Goal: Submit feedback/report problem: Submit feedback/report problem

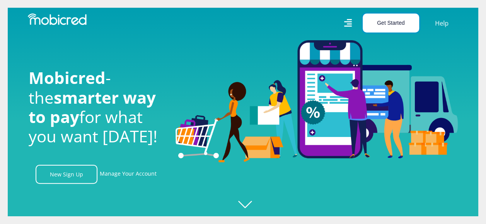
click at [399, 25] on button "Get Started" at bounding box center [391, 23] width 56 height 19
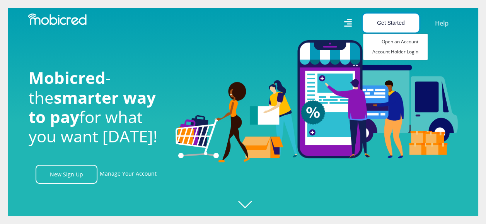
scroll to position [0, 1762]
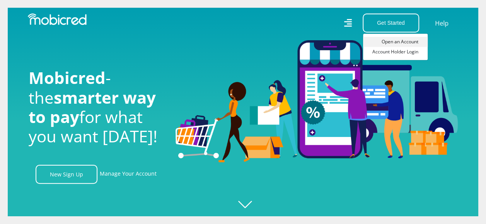
click at [405, 44] on link "Open an Account" at bounding box center [395, 42] width 65 height 10
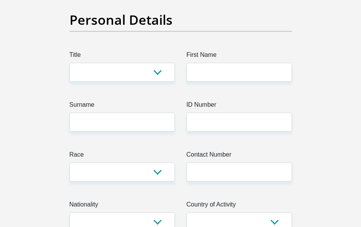
scroll to position [105, 0]
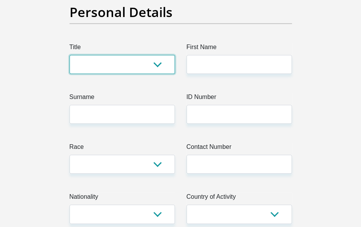
click at [155, 69] on select "Mr Ms Mrs Dr Other" at bounding box center [123, 64] width 106 height 19
select select "Mrs"
click at [70, 55] on select "Mr Ms Mrs Dr Other" at bounding box center [123, 64] width 106 height 19
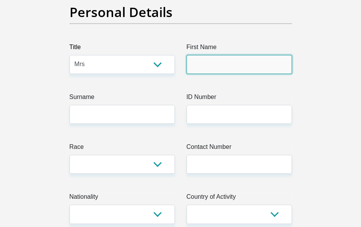
click at [224, 65] on input "First Name" at bounding box center [240, 64] width 106 height 19
type input "[PERSON_NAME]"
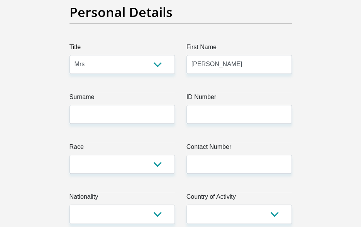
type input "[PERSON_NAME]"
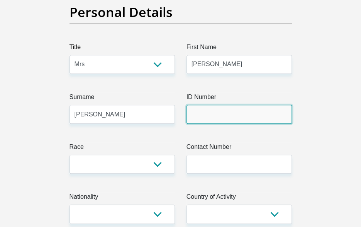
type input "AVI NATIONAL BRANDS current work here"
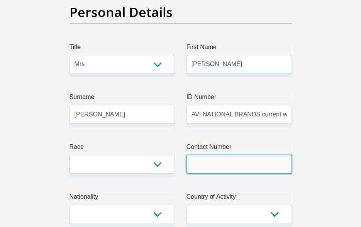
type input "2736837669"
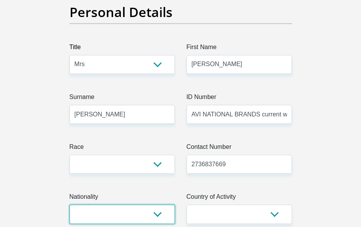
select select "ZAF"
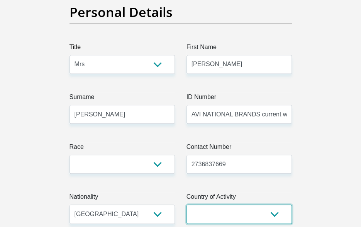
select select "ZAF"
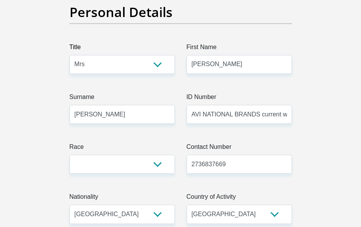
type input "43 Victoria Road Sophia Town"
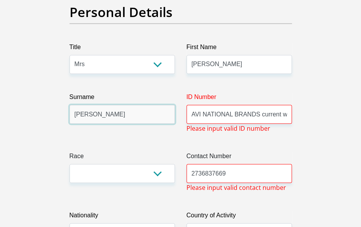
drag, startPoint x: 119, startPoint y: 119, endPoint x: 66, endPoint y: 116, distance: 52.6
click at [66, 116] on div "Surname CATHERINE" at bounding box center [122, 112] width 117 height 41
click at [82, 113] on input "VanGRE" at bounding box center [123, 114] width 106 height 19
click at [83, 113] on input "VanGRE" at bounding box center [123, 114] width 106 height 19
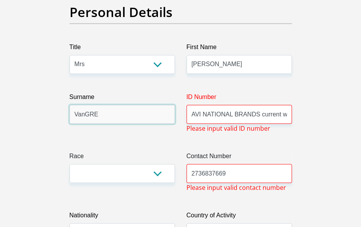
type input "VANGREUNEN"
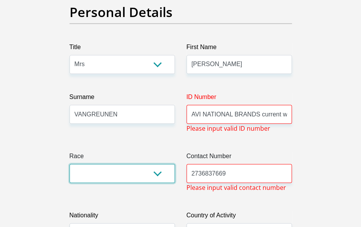
select select "2"
type input "43 Victoria Road Sophia Town"
type input "Sophiatown"
type input "Gauteng"
type input "2092"
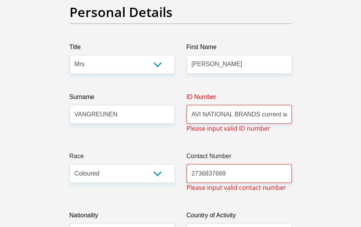
select select "Gauteng"
type input "vangreunencatherine@gmail.com"
type input "Tokans#12"
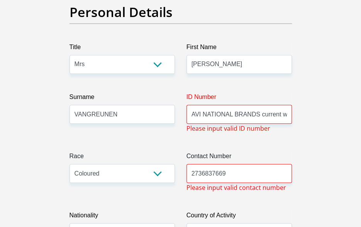
type input "23130.79"
type input "16120.57"
type input "0"
type input "1000"
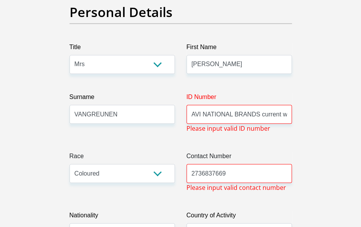
type input "200"
type input "2000"
type input "500"
type input "1500"
type input "0"
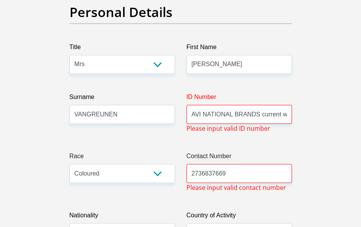
type input "AVINATIONALBRANDS"
type input "0119773000"
type input "[PERSON_NAME]"
type input "63138994991"
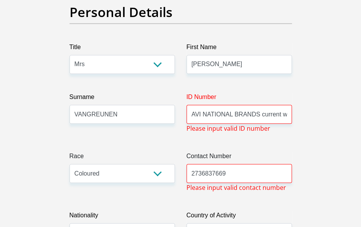
type input "250655"
type input "FIRSTRAND BANK"
type input "BRANCH 560"
click at [87, 114] on input "VANGREUNEN" at bounding box center [123, 114] width 106 height 19
type input "VANGREUNEN"
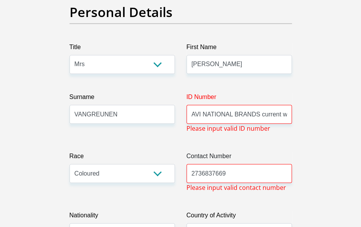
drag, startPoint x: 105, startPoint y: 127, endPoint x: 109, endPoint y: 124, distance: 5.5
click at [109, 124] on div "Surname VANGREUNEN" at bounding box center [122, 112] width 117 height 41
click at [287, 113] on input "AVI NATIONAL BRANDS current work here" at bounding box center [240, 114] width 106 height 19
drag, startPoint x: 287, startPoint y: 113, endPoint x: 192, endPoint y: 122, distance: 95.1
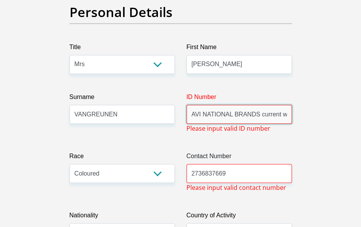
click at [192, 122] on input "AVI NATIONAL BRANDS current work here" at bounding box center [240, 114] width 106 height 19
click at [262, 114] on input "7710190201084rk here" at bounding box center [240, 114] width 106 height 19
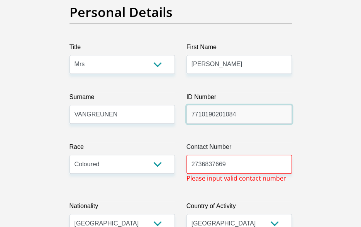
type input "7710190201084"
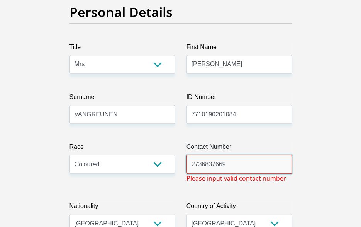
click at [195, 163] on input "2736837669" at bounding box center [240, 164] width 106 height 19
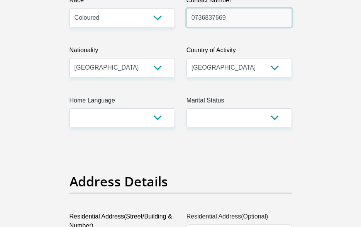
scroll to position [286, 0]
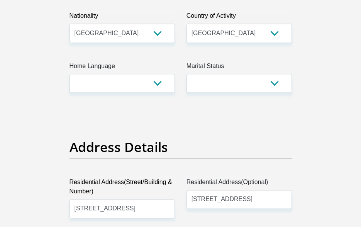
type input "0736837669"
click at [157, 89] on select "Afrikaans English Sepedi South Ndebele Southern Sotho Swati Tsonga Tswana Venda…" at bounding box center [123, 83] width 106 height 19
select select "eng"
click at [70, 74] on select "Afrikaans English Sepedi South Ndebele Southern Sotho Swati Tsonga Tswana Venda…" at bounding box center [123, 83] width 106 height 19
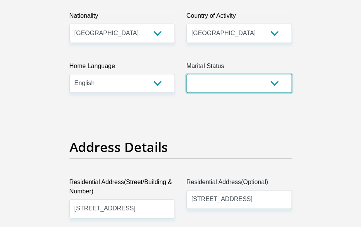
click at [277, 82] on select "Married ANC Single Divorced Widowed Married COP or Customary Law" at bounding box center [240, 83] width 106 height 19
select select "1"
click at [187, 74] on select "Married ANC Single Divorced Widowed Married COP or Customary Law" at bounding box center [240, 83] width 106 height 19
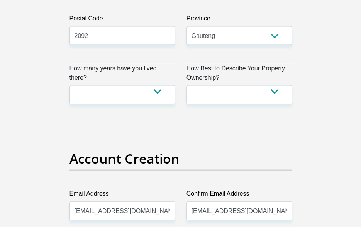
scroll to position [573, 0]
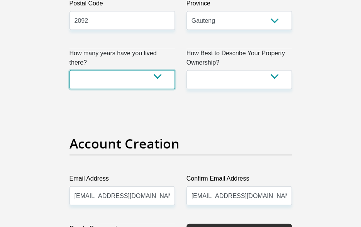
click at [158, 70] on select "less than 1 year 1-3 years 3-5 years 5+ years" at bounding box center [123, 79] width 106 height 19
select select "4"
click at [70, 70] on select "less than 1 year 1-3 years 3-5 years 5+ years" at bounding box center [123, 79] width 106 height 19
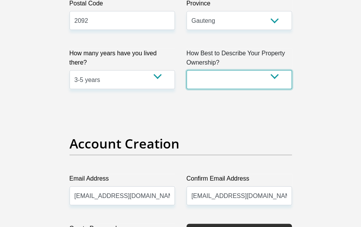
click at [275, 75] on select "Owned Rented Family Owned Company Dwelling" at bounding box center [240, 79] width 106 height 19
select select "Owned"
click at [187, 70] on select "Owned Rented Family Owned Company Dwelling" at bounding box center [240, 79] width 106 height 19
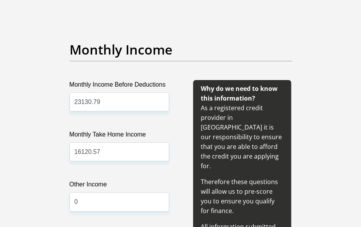
scroll to position [952, 0]
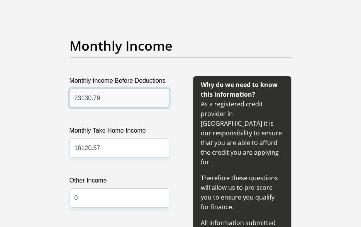
click at [102, 96] on input "23130.79" at bounding box center [120, 97] width 100 height 19
type input "24500"
click at [254, 98] on div "Why do we need to know this information? As a registered credit provider in Sou…" at bounding box center [242, 178] width 98 height 204
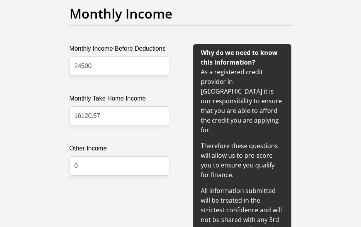
scroll to position [1007, 0]
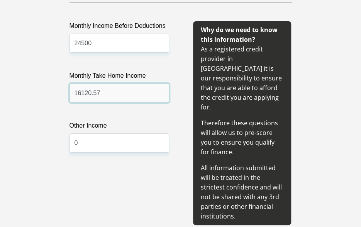
click at [109, 95] on input "16120.57" at bounding box center [120, 92] width 100 height 19
type input "16400"
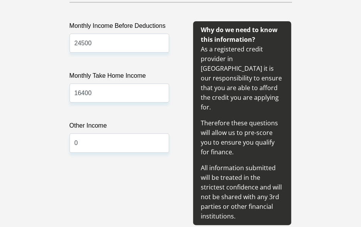
click at [146, 123] on label "Other Income" at bounding box center [120, 127] width 100 height 12
click at [146, 133] on input "0" at bounding box center [120, 142] width 100 height 19
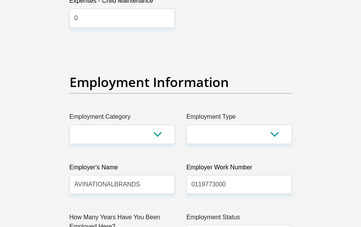
scroll to position [1493, 0]
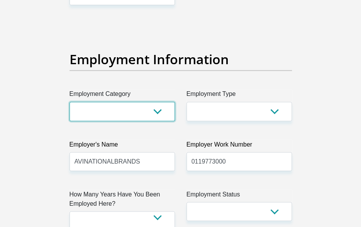
click at [155, 102] on select "AGRICULTURE ALCOHOL & TOBACCO CONSTRUCTION MATERIALS METALLURGY EQUIPMENT FOR R…" at bounding box center [123, 111] width 106 height 19
select select "14"
click at [70, 102] on select "AGRICULTURE ALCOHOL & TOBACCO CONSTRUCTION MATERIALS METALLURGY EQUIPMENT FOR R…" at bounding box center [123, 111] width 106 height 19
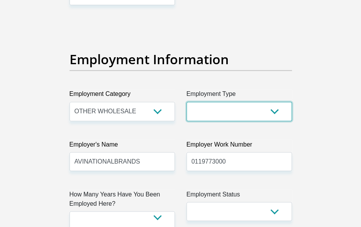
click at [271, 102] on select "College/Lecturer Craft Seller Creative Driver Executive Farmer Forces - Non Com…" at bounding box center [240, 111] width 106 height 19
click at [187, 102] on select "College/Lecturer Craft Seller Creative Driver Executive Farmer Forces - Non Com…" at bounding box center [240, 111] width 106 height 19
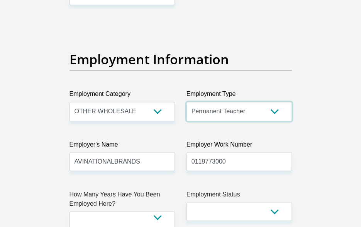
click at [277, 102] on select "College/Lecturer Craft Seller Creative Driver Executive Farmer Forces - Non Com…" at bounding box center [240, 111] width 106 height 19
select select "Unknown/Other"
click at [187, 102] on select "College/Lecturer Craft Seller Creative Driver Executive Farmer Forces - Non Com…" at bounding box center [240, 111] width 106 height 19
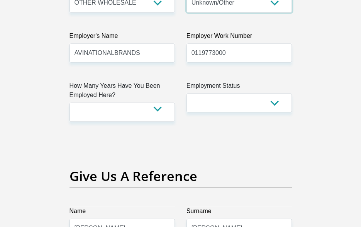
scroll to position [1605, 0]
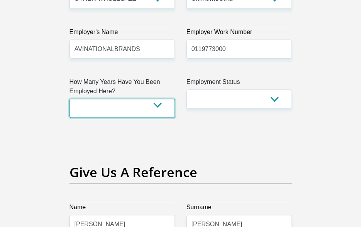
click at [158, 99] on select "less than 1 year 1-3 years 3-5 years 5+ years" at bounding box center [123, 108] width 106 height 19
select select "60"
click at [70, 99] on select "less than 1 year 1-3 years 3-5 years 5+ years" at bounding box center [123, 108] width 106 height 19
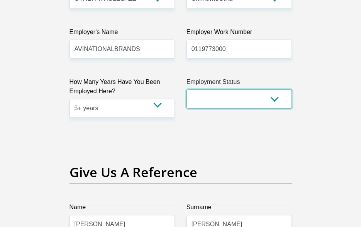
click at [274, 89] on select "Permanent/Full-time Part-time/Casual Contract Worker Self-Employed Housewife Re…" at bounding box center [240, 98] width 106 height 19
select select "1"
click at [187, 89] on select "Permanent/Full-time Part-time/Casual Contract Worker Self-Employed Housewife Re…" at bounding box center [240, 98] width 106 height 19
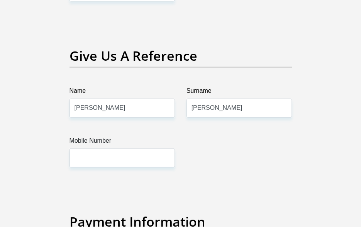
scroll to position [1729, 0]
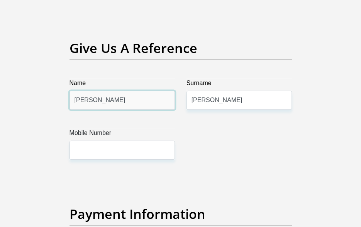
drag, startPoint x: 115, startPoint y: 90, endPoint x: 72, endPoint y: 92, distance: 43.3
click at [72, 92] on input "CATHERINE" at bounding box center [123, 100] width 106 height 19
type input "ROCHE"
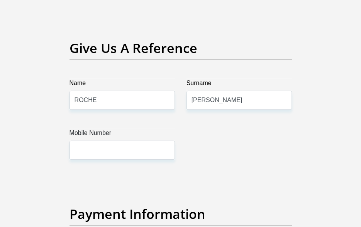
drag, startPoint x: 172, startPoint y: 102, endPoint x: 182, endPoint y: 102, distance: 10.5
click at [231, 93] on input "CATHERINE" at bounding box center [240, 100] width 106 height 19
type input "C"
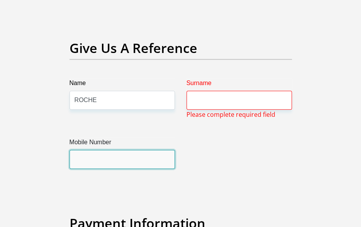
drag, startPoint x: 111, startPoint y: 147, endPoint x: 115, endPoint y: 147, distance: 4.3
click at [113, 150] on input "Mobile Number" at bounding box center [123, 159] width 106 height 19
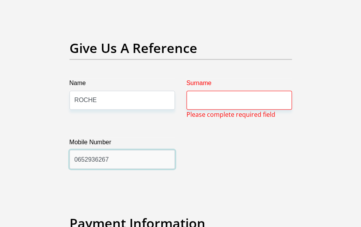
type input "0652936267"
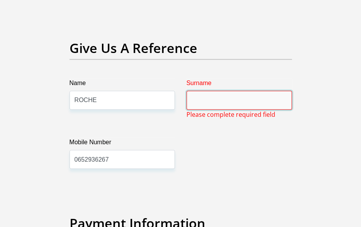
click at [209, 91] on input "Surname" at bounding box center [240, 100] width 106 height 19
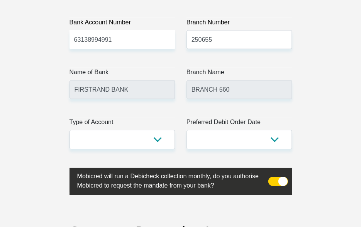
scroll to position [1959, 0]
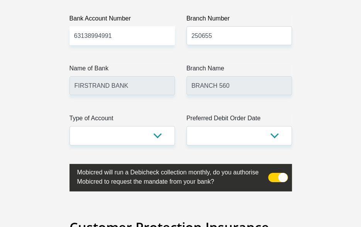
type input "EVANS"
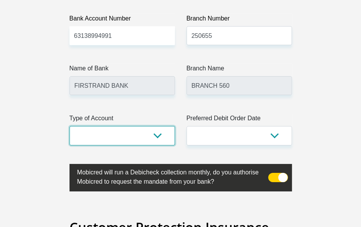
click at [160, 126] on select "Cheque Savings" at bounding box center [123, 135] width 106 height 19
select select "SAV"
click at [70, 126] on select "Cheque Savings" at bounding box center [123, 135] width 106 height 19
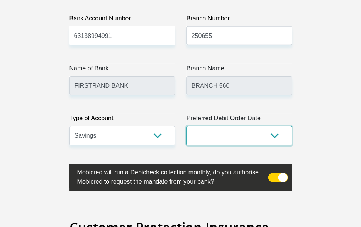
click at [274, 126] on select "1st 2nd 3rd 4th 5th 7th 18th 19th 20th 21st 22nd 23rd 24th 25th 26th 27th 28th …" at bounding box center [240, 135] width 106 height 19
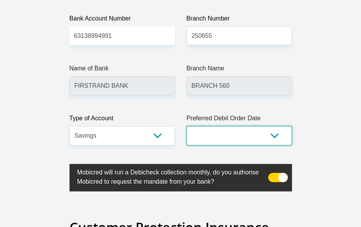
click at [277, 126] on select "1st 2nd 3rd 4th 5th 7th 18th 19th 20th 21st 22nd 23rd 24th 25th 26th 27th 28th …" at bounding box center [240, 135] width 106 height 19
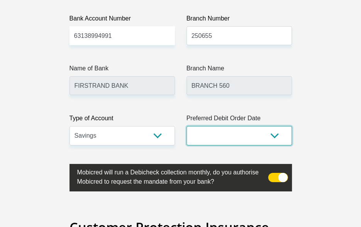
click at [273, 126] on select "1st 2nd 3rd 4th 5th 7th 18th 19th 20th 21st 22nd 23rd 24th 25th 26th 27th 28th …" at bounding box center [240, 135] width 106 height 19
select select "25"
click at [187, 126] on select "1st 2nd 3rd 4th 5th 7th 18th 19th 20th 21st 22nd 23rd 24th 25th 26th 27th 28th …" at bounding box center [240, 135] width 106 height 19
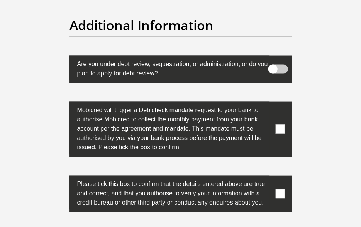
scroll to position [2677, 0]
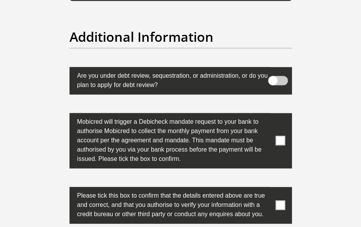
click at [277, 76] on span at bounding box center [278, 80] width 20 height 9
click at [281, 73] on input "checkbox" at bounding box center [281, 73] width 0 height 0
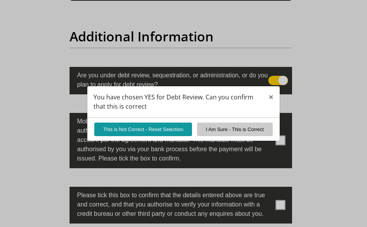
drag, startPoint x: 281, startPoint y: 62, endPoint x: 274, endPoint y: 65, distance: 8.1
click at [274, 65] on div "You have chosen YES for Debt Review. Can you confirm that this is correct × Thi…" at bounding box center [183, 113] width 367 height 227
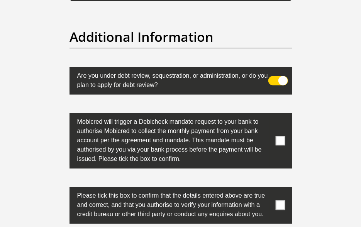
drag, startPoint x: 281, startPoint y: 63, endPoint x: 268, endPoint y: 65, distance: 12.5
click at [268, 76] on span at bounding box center [278, 80] width 20 height 9
click at [281, 73] on input "checkbox" at bounding box center [281, 73] width 0 height 0
click at [279, 76] on span at bounding box center [278, 80] width 20 height 9
click at [281, 73] on input "checkbox" at bounding box center [281, 73] width 0 height 0
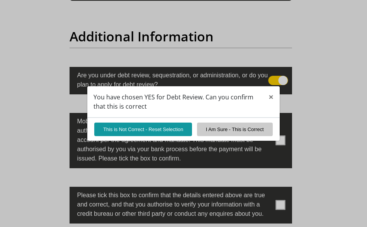
click at [281, 65] on div "You have chosen YES for Debt Review. Can you confirm that this is correct × Thi…" at bounding box center [183, 113] width 367 height 227
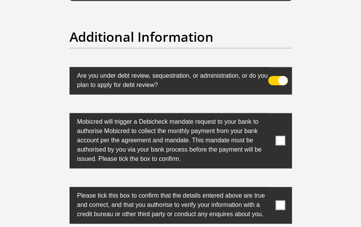
drag, startPoint x: 281, startPoint y: 69, endPoint x: 272, endPoint y: 68, distance: 8.2
click at [272, 76] on span at bounding box center [278, 80] width 20 height 9
click at [281, 73] on input "checkbox" at bounding box center [281, 73] width 0 height 0
click at [279, 76] on span at bounding box center [278, 80] width 20 height 9
click at [281, 73] on input "checkbox" at bounding box center [281, 73] width 0 height 0
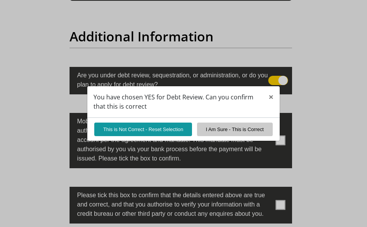
click at [280, 65] on div "You have chosen YES for Debt Review. Can you confirm that this is correct × Thi…" at bounding box center [183, 113] width 367 height 227
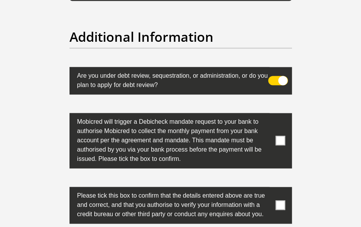
drag, startPoint x: 280, startPoint y: 65, endPoint x: 269, endPoint y: 67, distance: 10.9
click at [269, 76] on span at bounding box center [278, 80] width 20 height 9
click at [281, 73] on input "checkbox" at bounding box center [281, 73] width 0 height 0
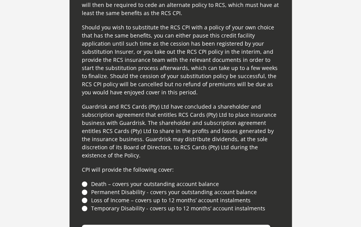
scroll to position [2258, 0]
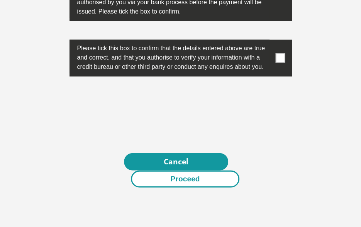
click at [195, 170] on button "Proceed" at bounding box center [185, 178] width 109 height 17
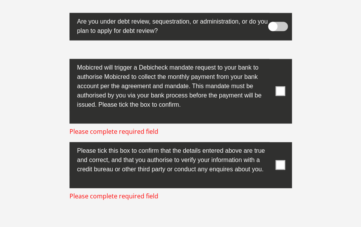
scroll to position [2727, 0]
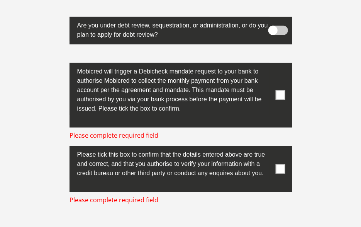
click at [277, 86] on label at bounding box center [181, 95] width 223 height 65
click at [273, 65] on input "checkbox" at bounding box center [273, 65] width 0 height 0
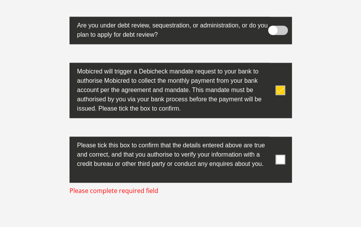
click at [277, 155] on span at bounding box center [281, 160] width 10 height 10
click at [273, 139] on input "checkbox" at bounding box center [273, 139] width 0 height 0
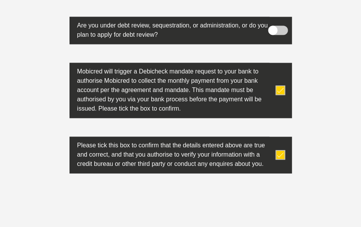
scroll to position [2860, 0]
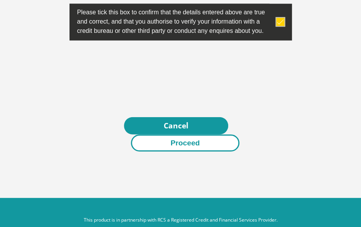
click at [174, 134] on button "Proceed" at bounding box center [185, 142] width 109 height 17
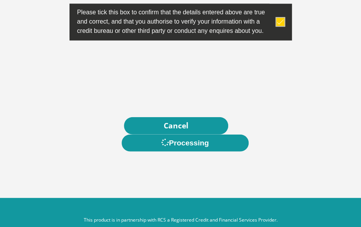
scroll to position [0, 0]
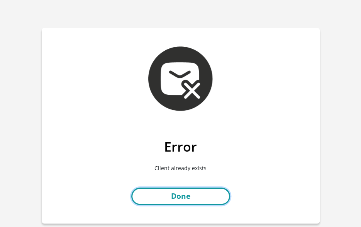
click at [192, 198] on link "Done" at bounding box center [180, 195] width 99 height 17
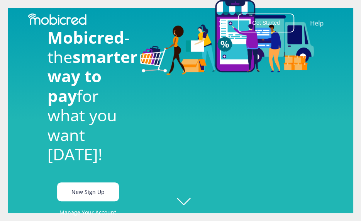
scroll to position [0, 348]
click at [91, 201] on link "New Sign Up" at bounding box center [88, 191] width 62 height 19
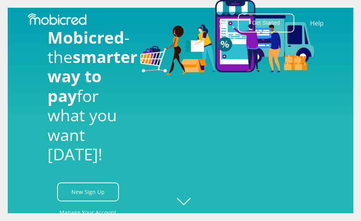
click at [186, 202] on div at bounding box center [227, 110] width 186 height 221
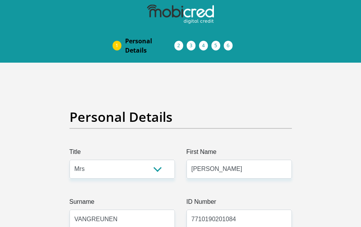
select select "Mrs"
select select "2"
select select "ZAF"
select select "eng"
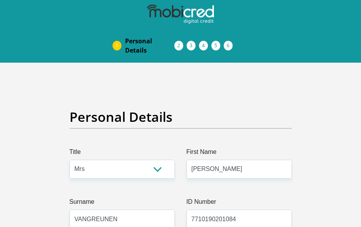
select select "1"
select select "Gauteng"
select select "4"
select select "Owned"
select select "14"
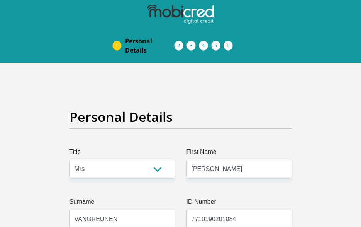
select select "Unknown/Other"
select select "60"
select select "1"
select select "SAV"
select select "25"
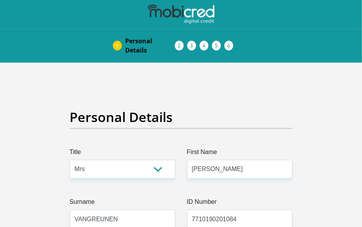
scroll to position [2856, 0]
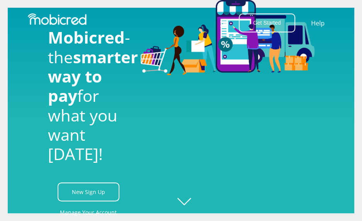
scroll to position [0, 348]
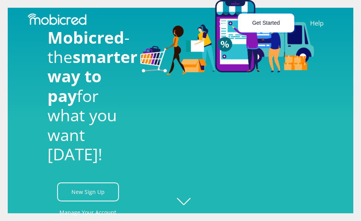
click at [271, 22] on button "Get Started" at bounding box center [266, 23] width 56 height 19
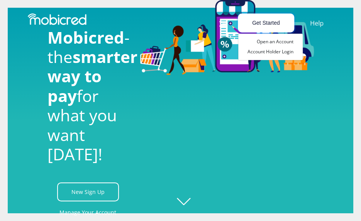
scroll to position [0, 626]
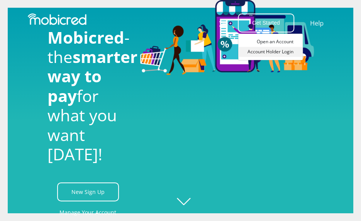
click at [270, 54] on link "Account Holder Login" at bounding box center [270, 52] width 65 height 10
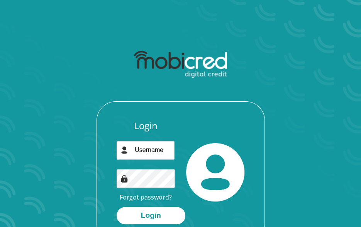
click at [127, 161] on div "Login Forgot password? Login" at bounding box center [146, 172] width 70 height 104
click at [131, 151] on input "email" at bounding box center [146, 150] width 58 height 19
type input "[EMAIL_ADDRESS][DOMAIN_NAME]"
click at [128, 181] on img at bounding box center [125, 179] width 8 height 8
click at [117, 207] on button "Login" at bounding box center [151, 215] width 69 height 17
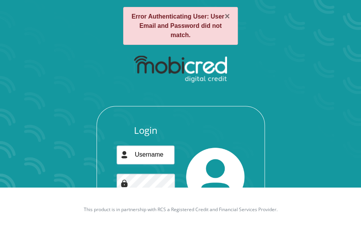
scroll to position [48, 0]
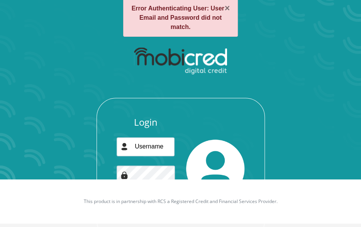
click at [234, 109] on div "Login Forgot password? Login" at bounding box center [181, 169] width 168 height 142
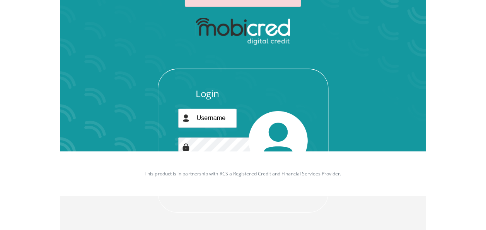
scroll to position [68, 0]
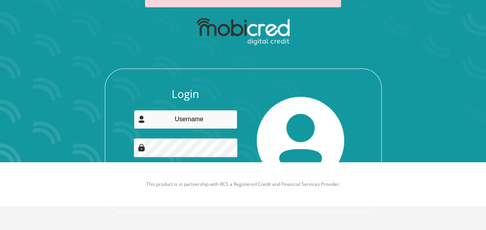
click at [184, 120] on input "email" at bounding box center [186, 119] width 104 height 19
type input "[EMAIL_ADDRESS][DOMAIN_NAME]"
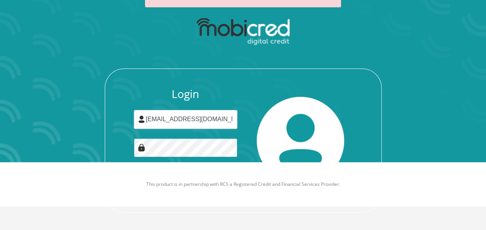
click at [151, 176] on button "Login" at bounding box center [185, 184] width 69 height 17
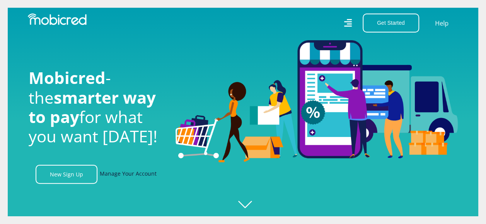
scroll to position [0, 991]
click at [127, 175] on link "Manage Your Account" at bounding box center [128, 174] width 57 height 19
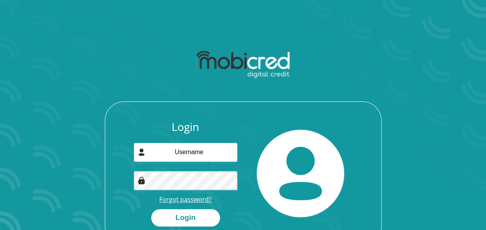
click at [179, 201] on link "Forgot password?" at bounding box center [185, 199] width 52 height 9
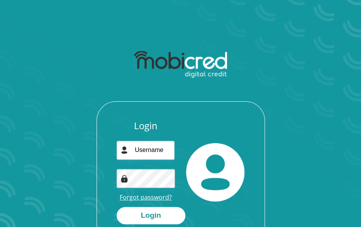
click at [135, 199] on link "Forgot password?" at bounding box center [146, 197] width 52 height 9
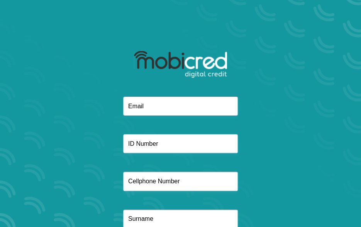
click at [164, 120] on div at bounding box center [180, 172] width 253 height 150
click at [165, 112] on input "email" at bounding box center [180, 106] width 115 height 19
type input "[EMAIL_ADDRESS][DOMAIN_NAME]"
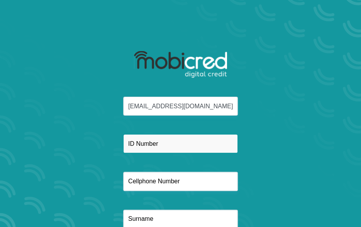
type input "0736837669"
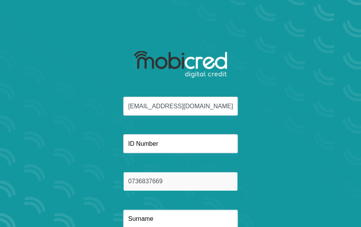
type input "[PERSON_NAME]"
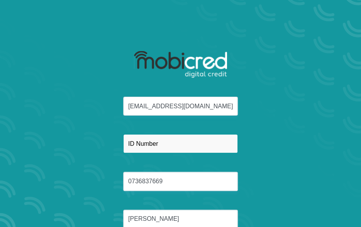
click at [138, 138] on input "text" at bounding box center [180, 143] width 115 height 19
type input "7710190201084"
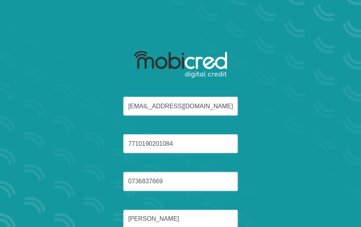
click at [315, 138] on div "[EMAIL_ADDRESS][DOMAIN_NAME] 7710190201084 0736837669 [PERSON_NAME] Reset Passw…" at bounding box center [181, 155] width 278 height 255
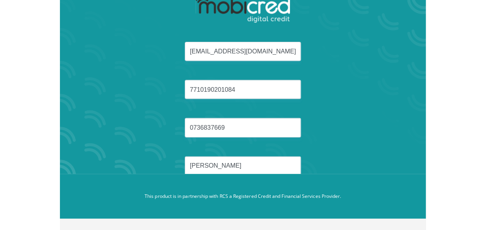
scroll to position [53, 0]
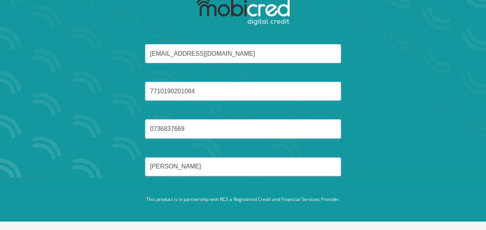
click at [402, 141] on div "vangreunencatherine@gmail.com 7710190201084 0736837669 CATHERINE" at bounding box center [243, 119] width 415 height 150
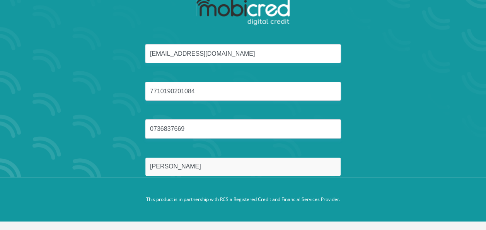
click at [191, 164] on input "[PERSON_NAME]" at bounding box center [243, 166] width 196 height 19
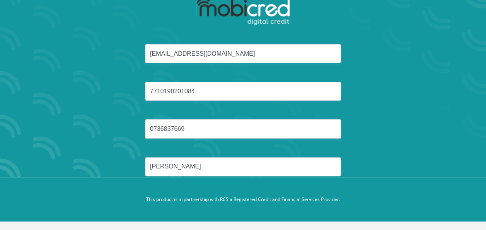
click at [434, 122] on div "vangreunencatherine@gmail.com 7710190201084 0736837669 CATHERINE" at bounding box center [243, 119] width 415 height 150
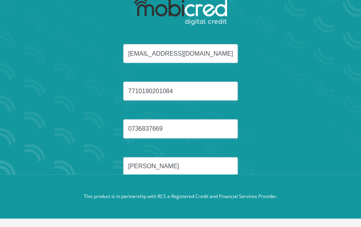
click at [198, 156] on div "vangreunencatherine@gmail.com 7710190201084 0736837669 CATHERINE" at bounding box center [180, 119] width 253 height 150
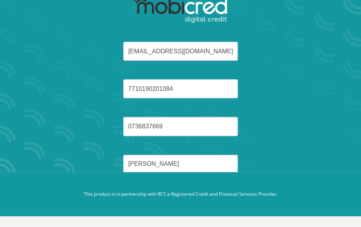
scroll to position [55, 0]
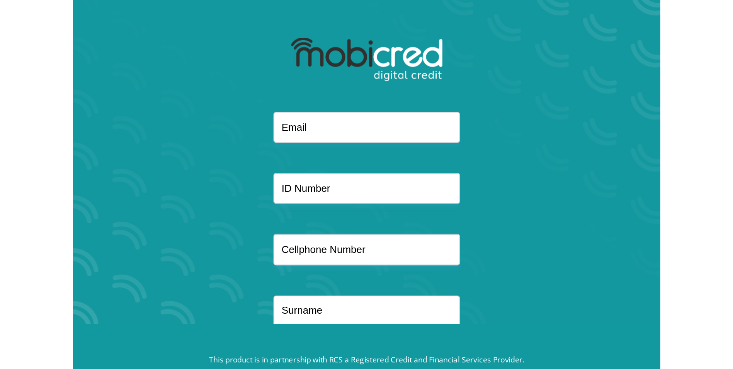
scroll to position [33, 0]
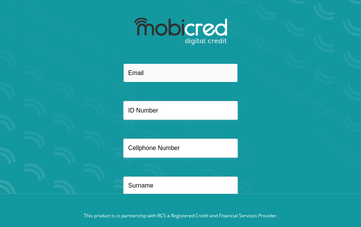
click at [154, 78] on input "email" at bounding box center [180, 72] width 115 height 19
type input "[EMAIL_ADDRESS][DOMAIN_NAME]"
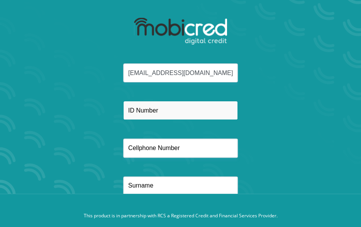
type input "0736837669"
type input "[PERSON_NAME]"
click at [148, 115] on input "text" at bounding box center [180, 110] width 115 height 19
type input "7710190201084"
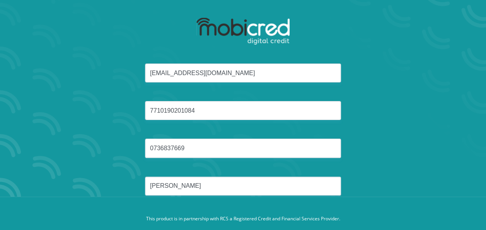
drag, startPoint x: 486, startPoint y: 40, endPoint x: 381, endPoint y: 3, distance: 111.1
click at [361, 75] on section "vangreunencatherine@gmail.com 7710190201084 0736837669 CATHERINE Reset Password" at bounding box center [243, 82] width 486 height 230
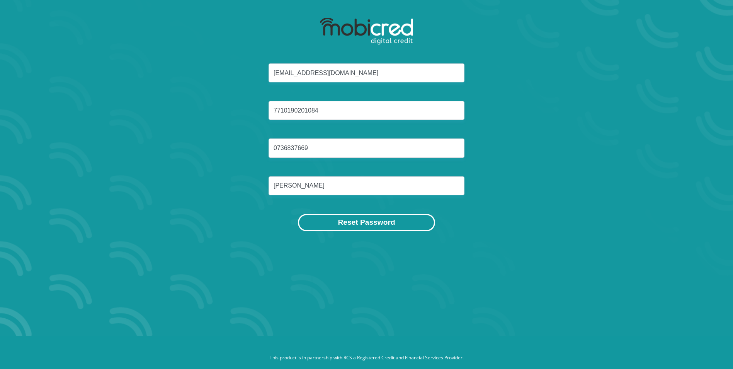
click at [361, 225] on button "Reset Password" at bounding box center [366, 222] width 137 height 17
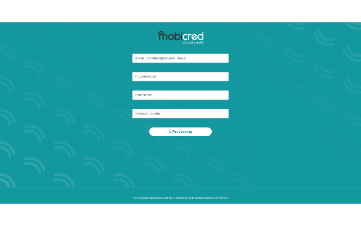
scroll to position [0, 0]
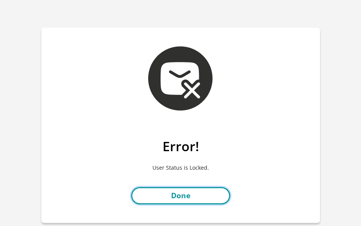
click at [177, 201] on link "Done" at bounding box center [180, 195] width 99 height 17
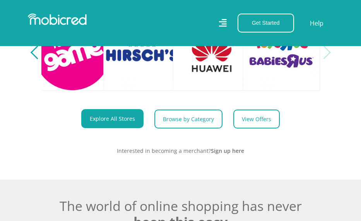
scroll to position [332, 0]
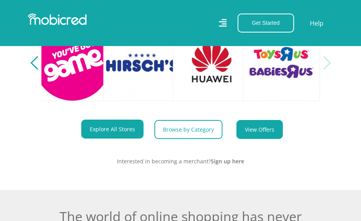
click at [243, 134] on link "View Offers" at bounding box center [259, 129] width 46 height 19
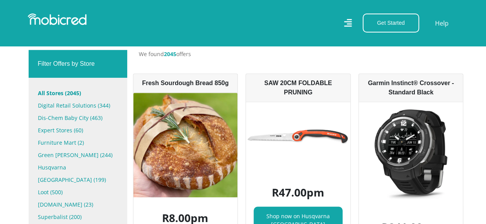
scroll to position [153, 0]
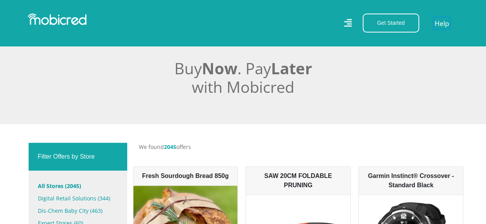
click at [360, 24] on link "Help" at bounding box center [442, 22] width 16 height 11
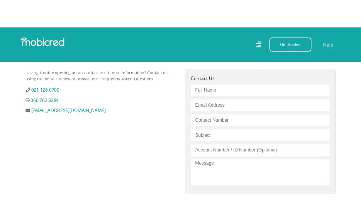
scroll to position [251, 0]
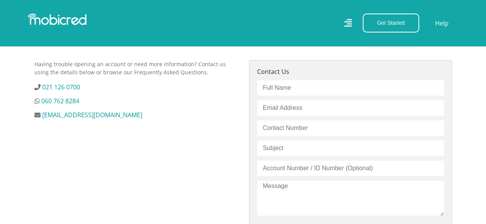
click at [279, 83] on input "text" at bounding box center [350, 87] width 187 height 15
type input "[PERSON_NAME] [PERSON_NAME]"
type input "[EMAIL_ADDRESS][DOMAIN_NAME]"
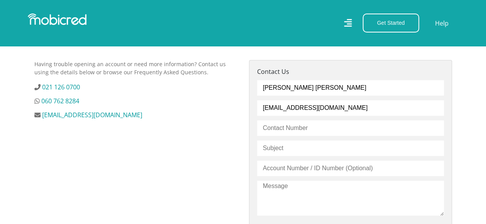
type input "2736837669"
click at [291, 146] on input "text" at bounding box center [350, 147] width 187 height 15
click at [296, 171] on input "text" at bounding box center [350, 167] width 187 height 15
type input "7710190201084"
click at [286, 154] on input "text" at bounding box center [350, 147] width 187 height 15
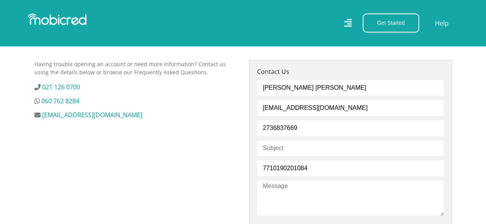
click at [285, 199] on textarea at bounding box center [350, 197] width 187 height 35
type textarea "h"
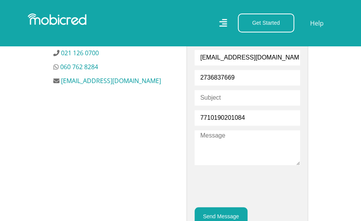
scroll to position [314, 0]
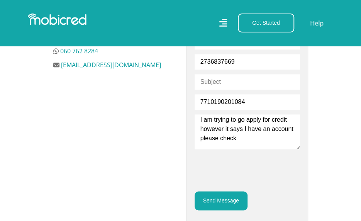
type textarea "I am trying to go apply for credit however it says I have an account please che…"
click at [246, 82] on input "text" at bounding box center [248, 81] width 106 height 15
type input "c"
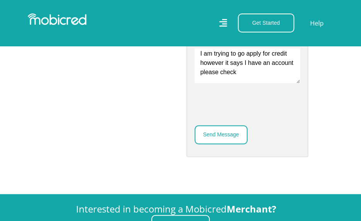
scroll to position [386, 0]
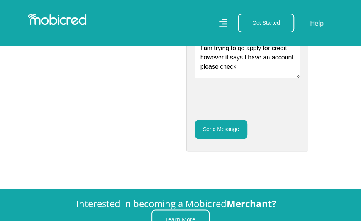
type input "account exist but don't have one yet"
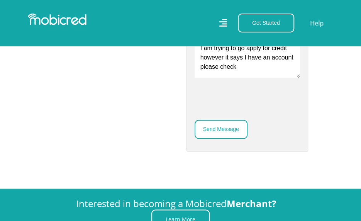
click at [221, 131] on button "Send Message" at bounding box center [221, 129] width 53 height 19
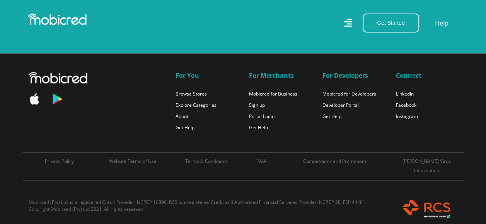
scroll to position [390, 0]
